Goal: Navigation & Orientation: Find specific page/section

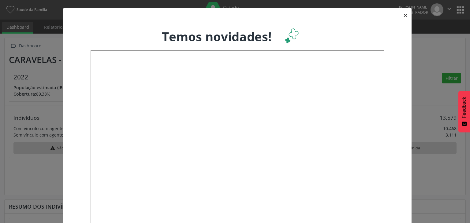
click at [402, 14] on button "×" at bounding box center [405, 15] width 12 height 15
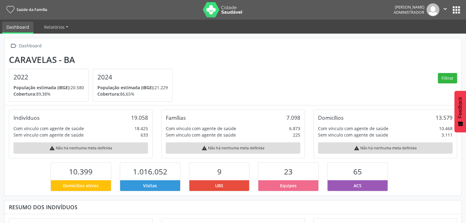
click at [458, 6] on button "apps" at bounding box center [456, 10] width 11 height 11
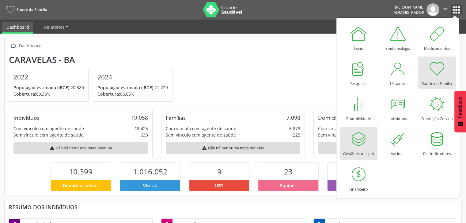
scroll to position [101, 152]
click at [355, 141] on div at bounding box center [358, 139] width 18 height 18
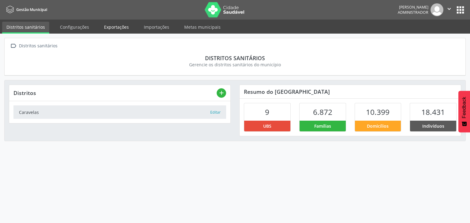
click at [116, 27] on link "Exportações" at bounding box center [116, 27] width 33 height 11
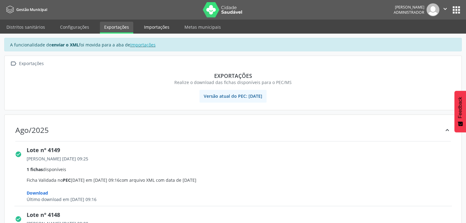
click at [148, 28] on link "Importações" at bounding box center [157, 27] width 34 height 11
